Goal: Information Seeking & Learning: Learn about a topic

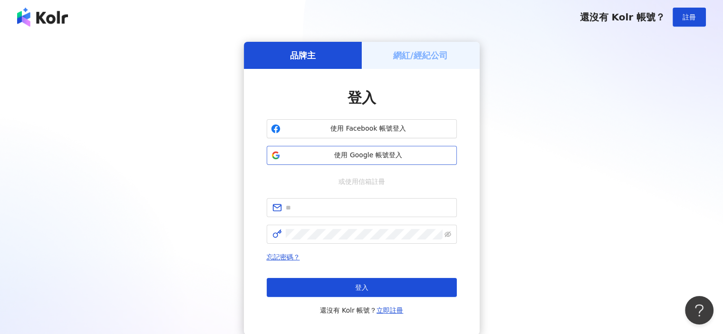
click at [387, 155] on span "使用 Google 帳號登入" at bounding box center [368, 156] width 168 height 10
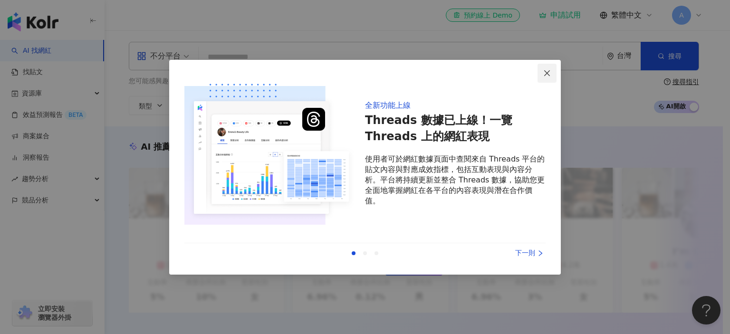
click at [546, 74] on icon "close" at bounding box center [548, 73] width 6 height 6
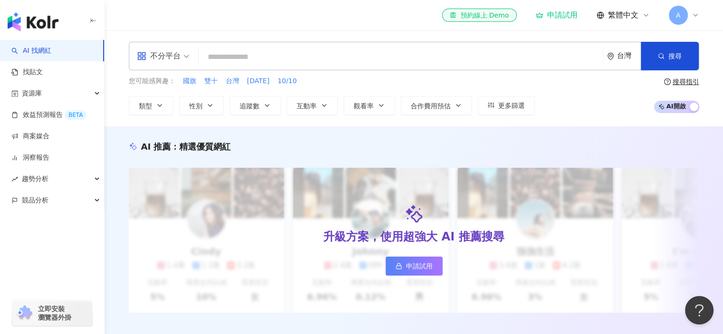
click at [417, 62] on input "search" at bounding box center [401, 57] width 397 height 18
paste input "**********"
type input "**********"
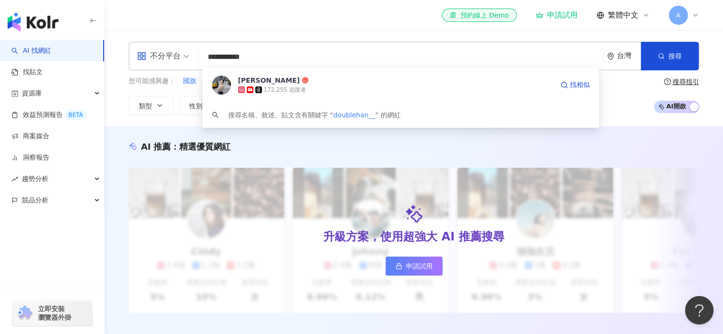
click at [262, 93] on div "172,255 追蹤者" at bounding box center [395, 90] width 315 height 10
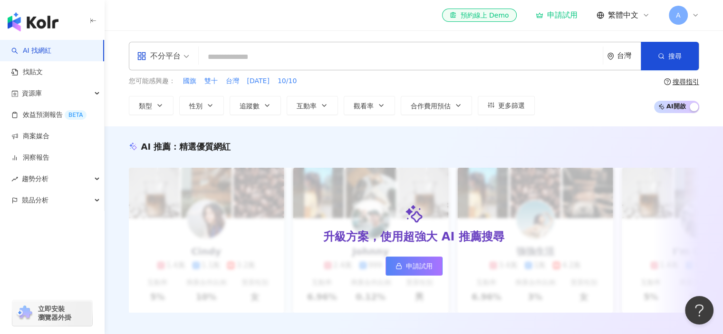
click at [219, 57] on input "search" at bounding box center [401, 57] width 397 height 18
paste input "**********"
type input "**********"
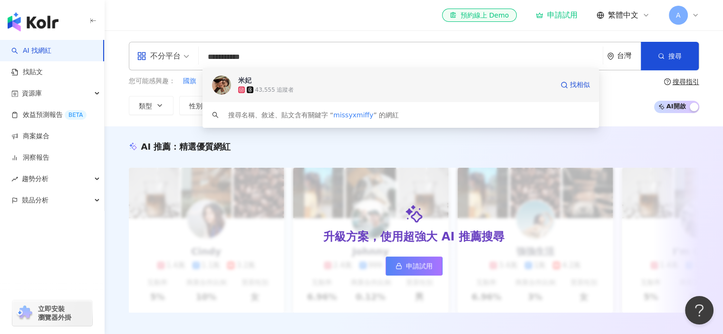
click at [320, 91] on div "43,555 追蹤者" at bounding box center [395, 90] width 315 height 10
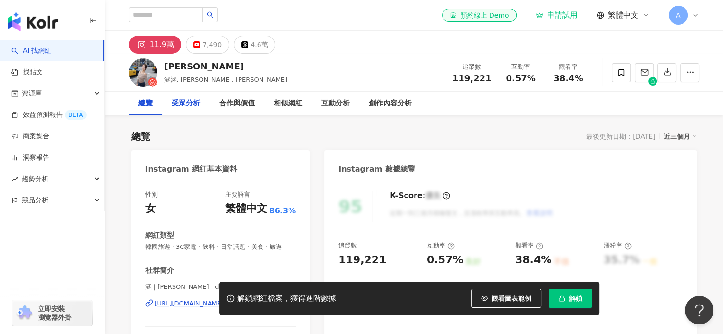
click at [180, 110] on div "受眾分析" at bounding box center [186, 104] width 48 height 24
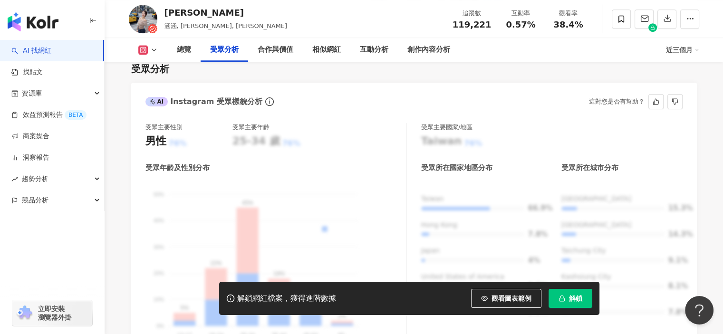
scroll to position [812, 0]
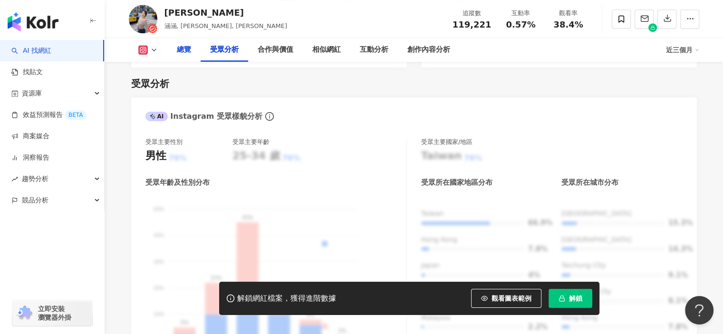
click at [179, 54] on div "總覽" at bounding box center [184, 49] width 14 height 11
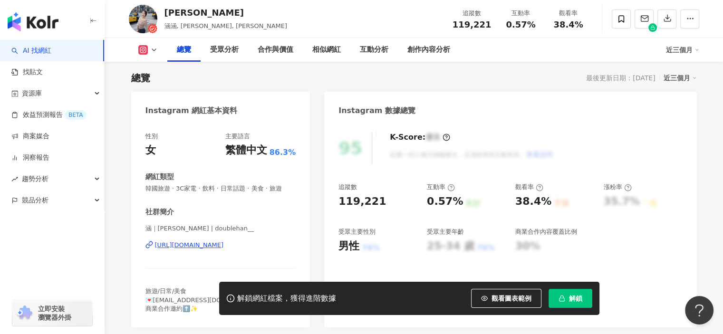
click at [679, 52] on div "近三個月" at bounding box center [682, 49] width 33 height 15
click at [679, 54] on div "近三個月" at bounding box center [682, 49] width 33 height 15
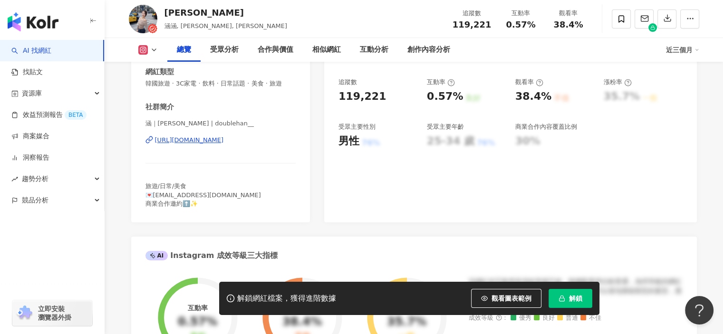
scroll to position [106, 0]
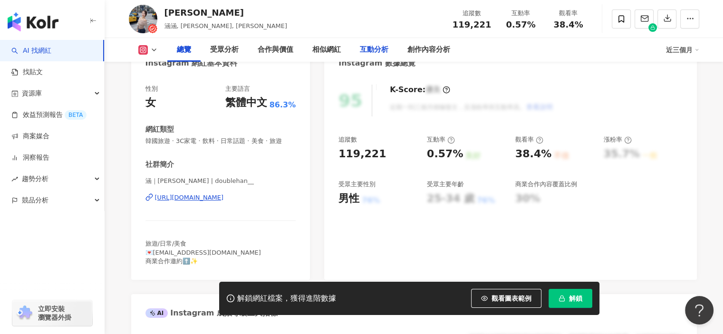
click at [372, 48] on div "互動分析" at bounding box center [374, 49] width 29 height 11
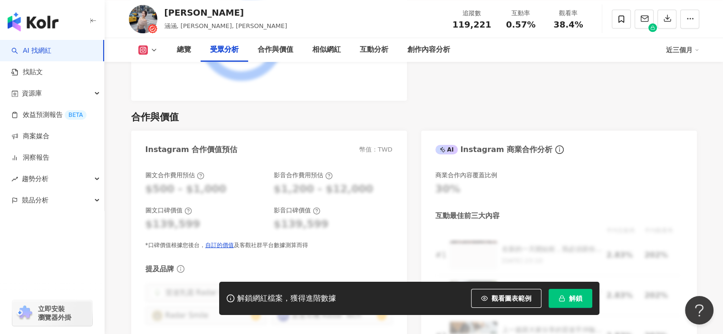
scroll to position [1064, 0]
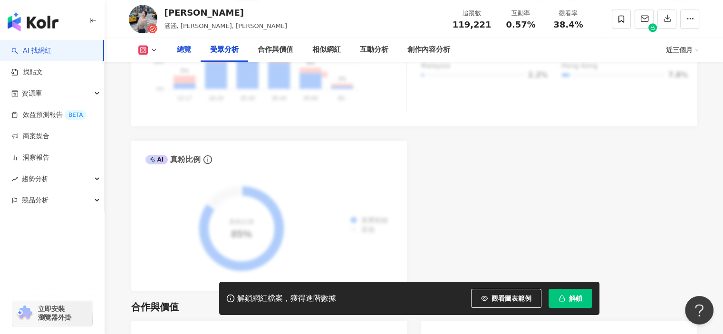
click at [186, 50] on div "總覽" at bounding box center [184, 49] width 14 height 11
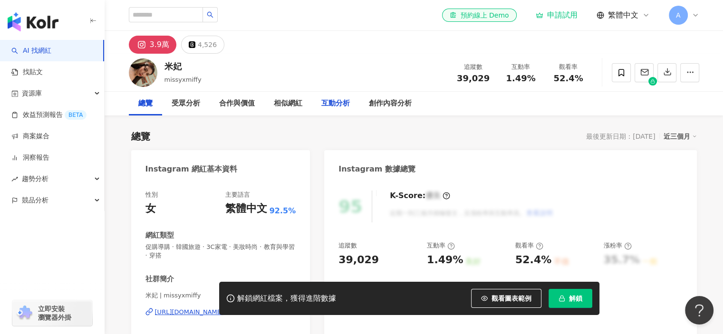
click at [334, 109] on div "互動分析" at bounding box center [336, 104] width 48 height 24
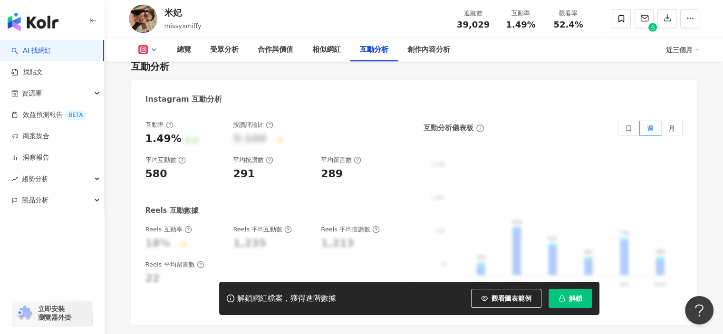
scroll to position [1850, 0]
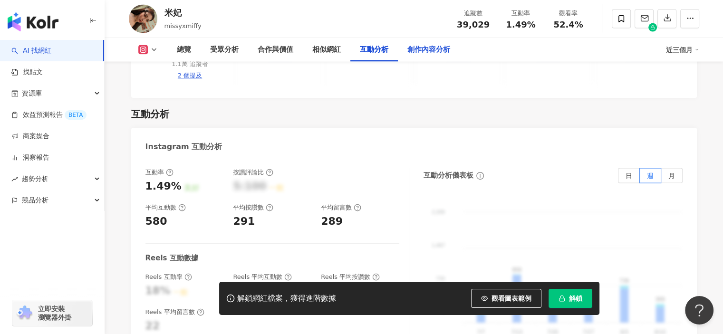
click at [402, 52] on div "創作內容分析" at bounding box center [429, 50] width 62 height 24
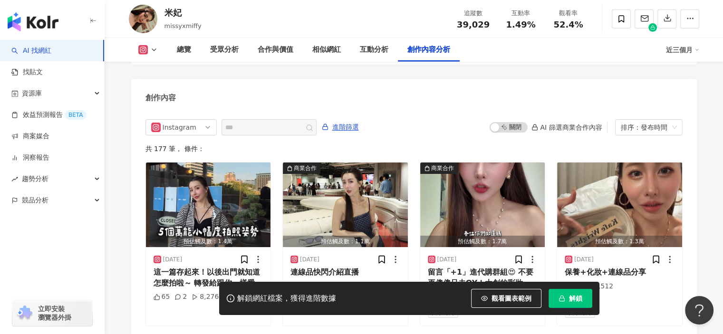
scroll to position [2928, 0]
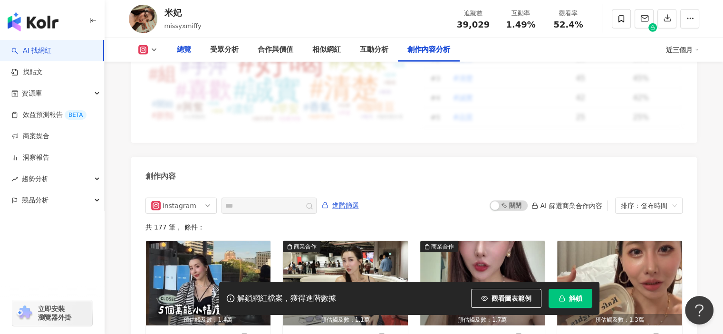
click at [180, 48] on div "總覽" at bounding box center [184, 49] width 14 height 11
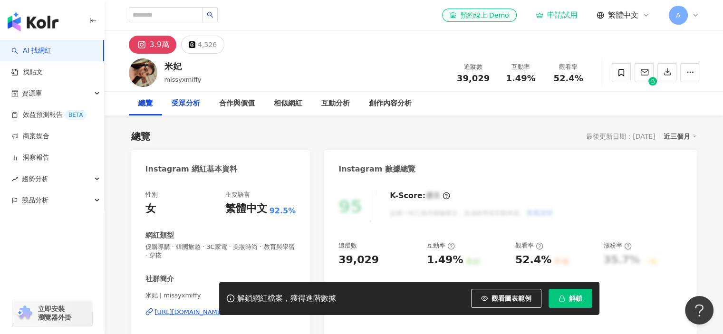
click at [196, 108] on div "受眾分析" at bounding box center [186, 103] width 29 height 11
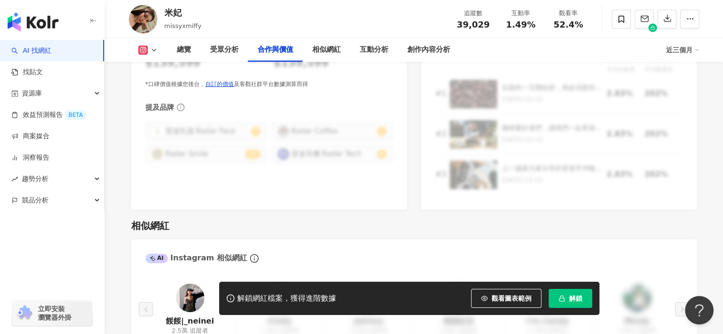
scroll to position [1582, 0]
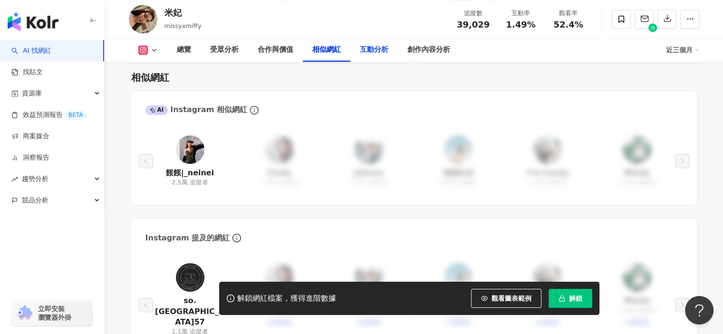
click at [361, 45] on div "互動分析" at bounding box center [374, 49] width 29 height 11
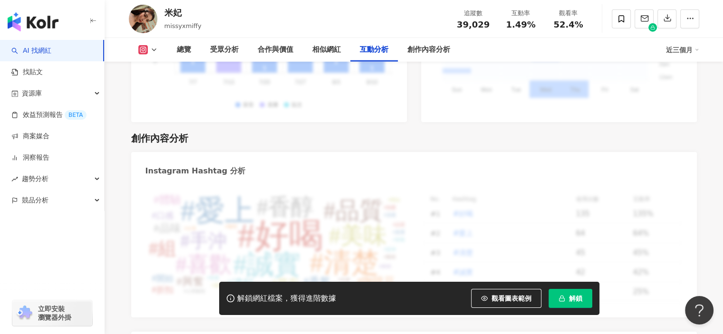
scroll to position [2848, 0]
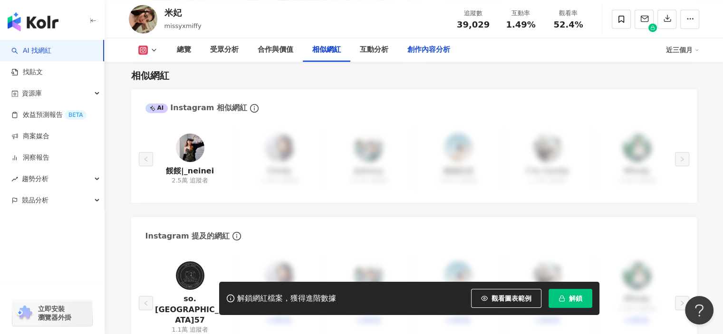
click at [445, 51] on div "創作內容分析" at bounding box center [429, 49] width 43 height 11
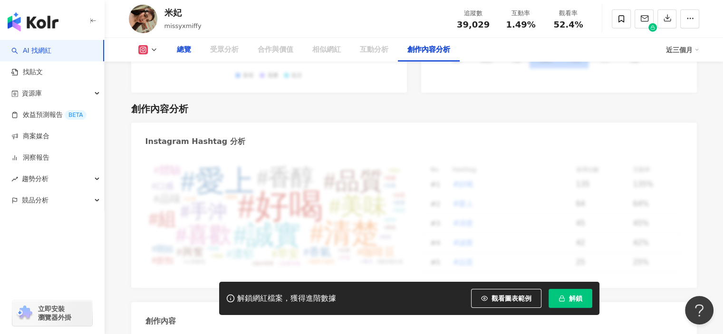
click at [175, 57] on div "總覽" at bounding box center [183, 50] width 33 height 24
click at [182, 51] on div "總覽" at bounding box center [184, 49] width 14 height 11
